Goal: Find specific page/section: Find specific page/section

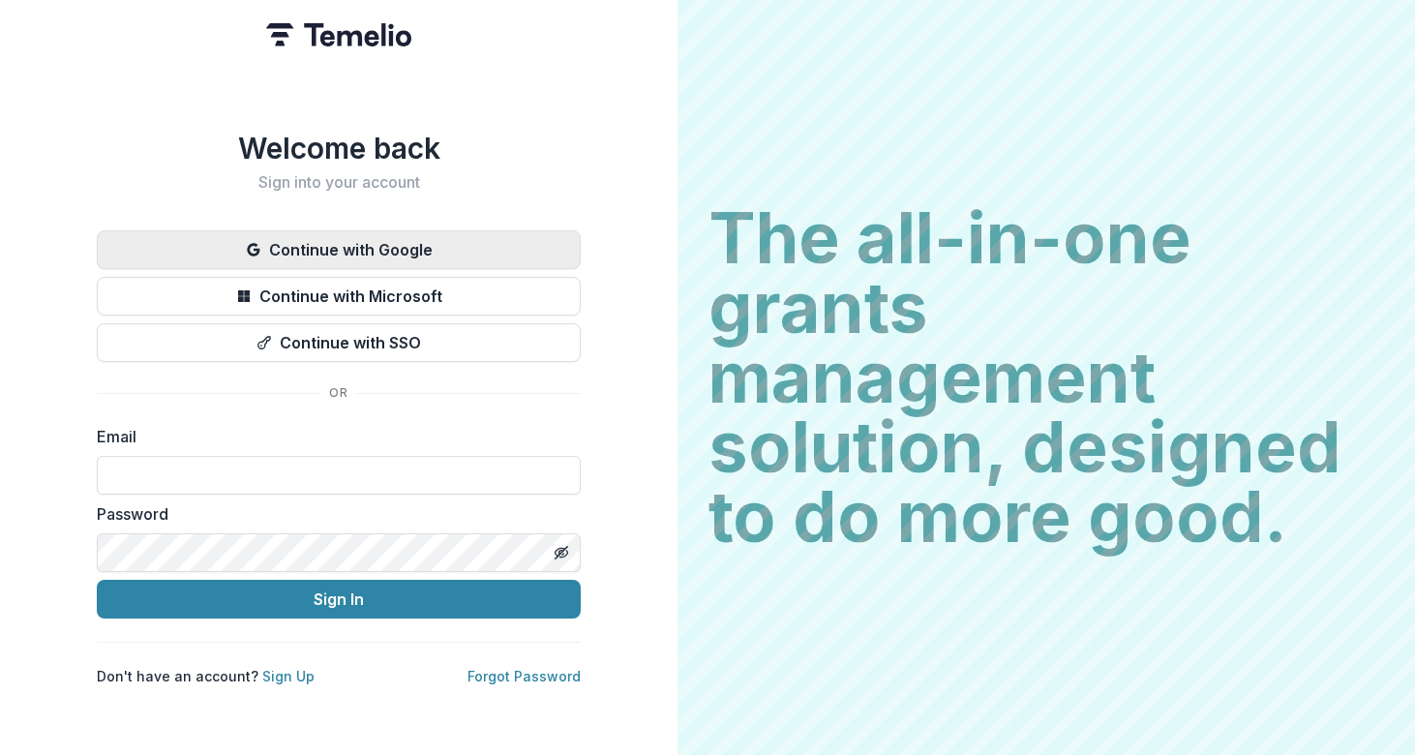
click at [402, 246] on button "Continue with Google" at bounding box center [339, 249] width 484 height 39
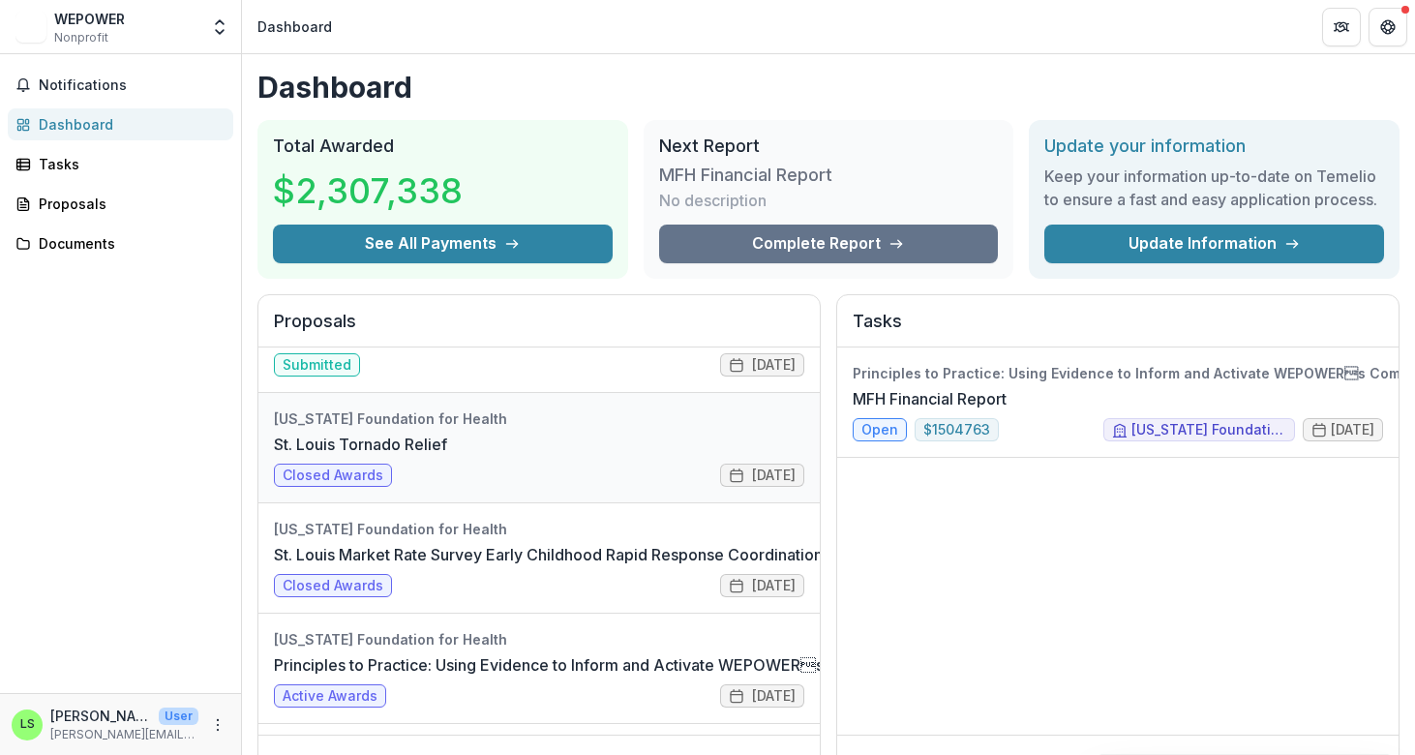
scroll to position [71, 0]
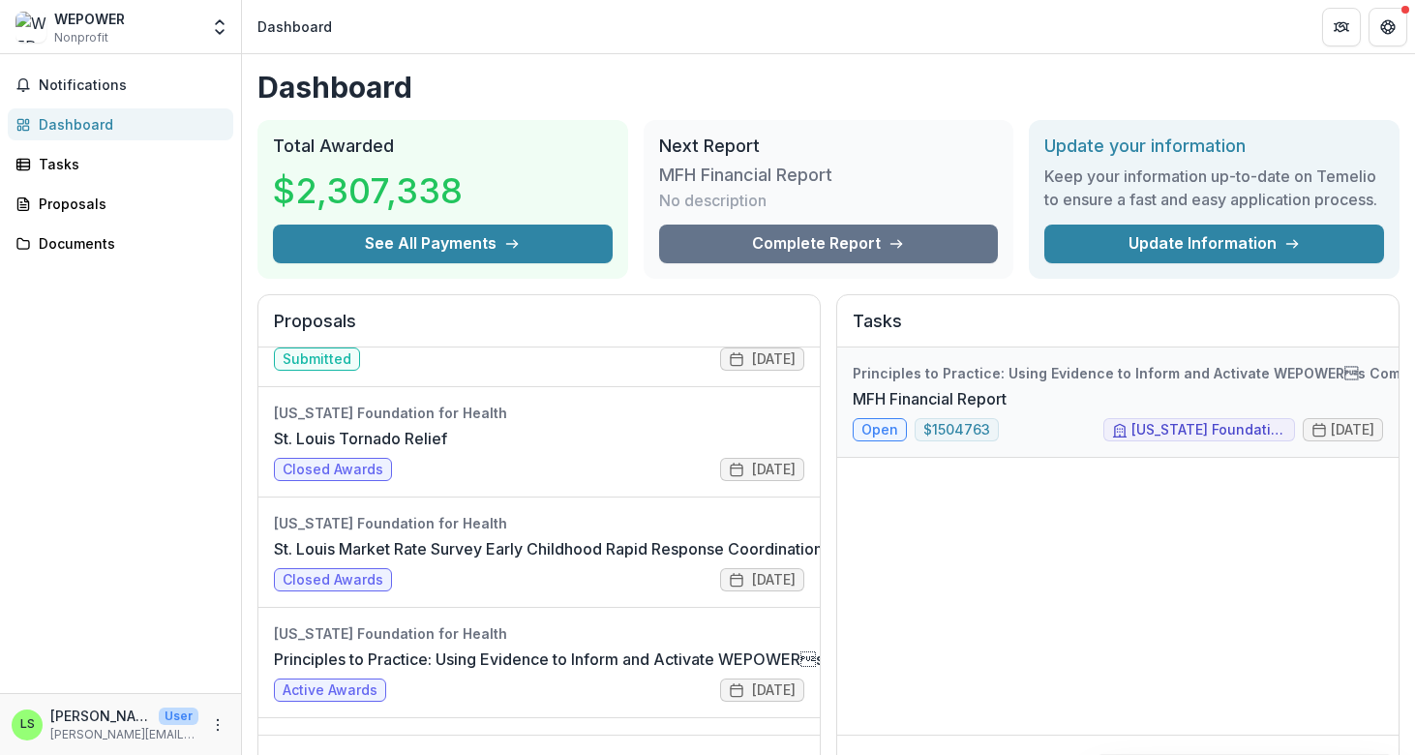
click at [990, 391] on link "MFH Financial Report" at bounding box center [929, 398] width 154 height 23
